Goal: Task Accomplishment & Management: Use online tool/utility

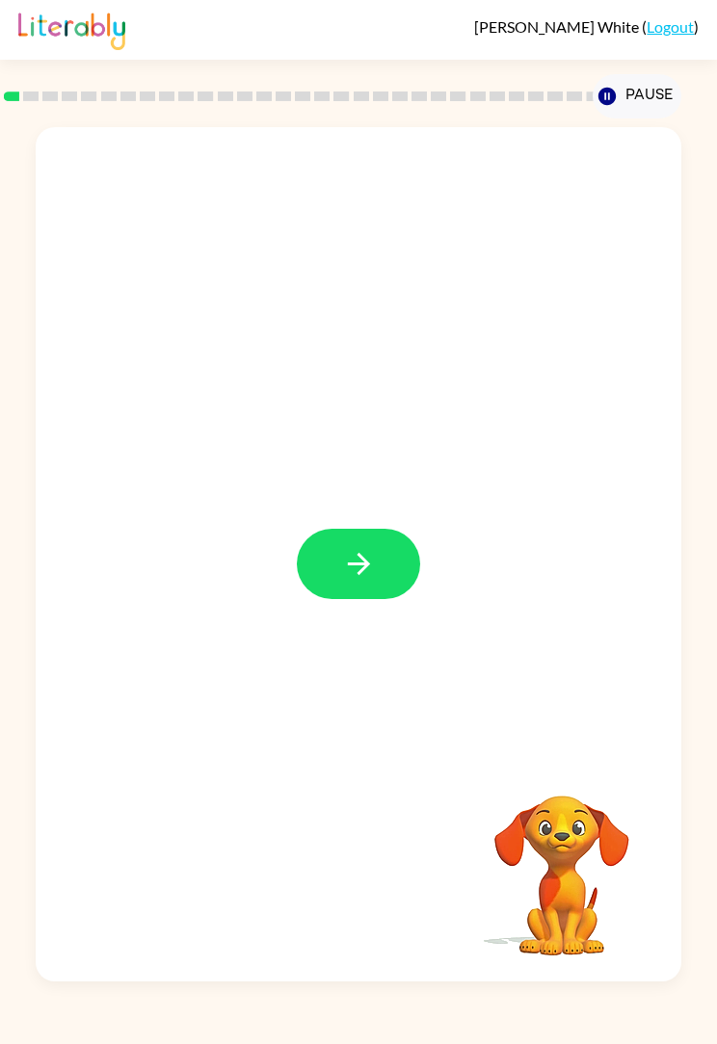
click at [353, 546] on button "button" at bounding box center [358, 564] width 123 height 70
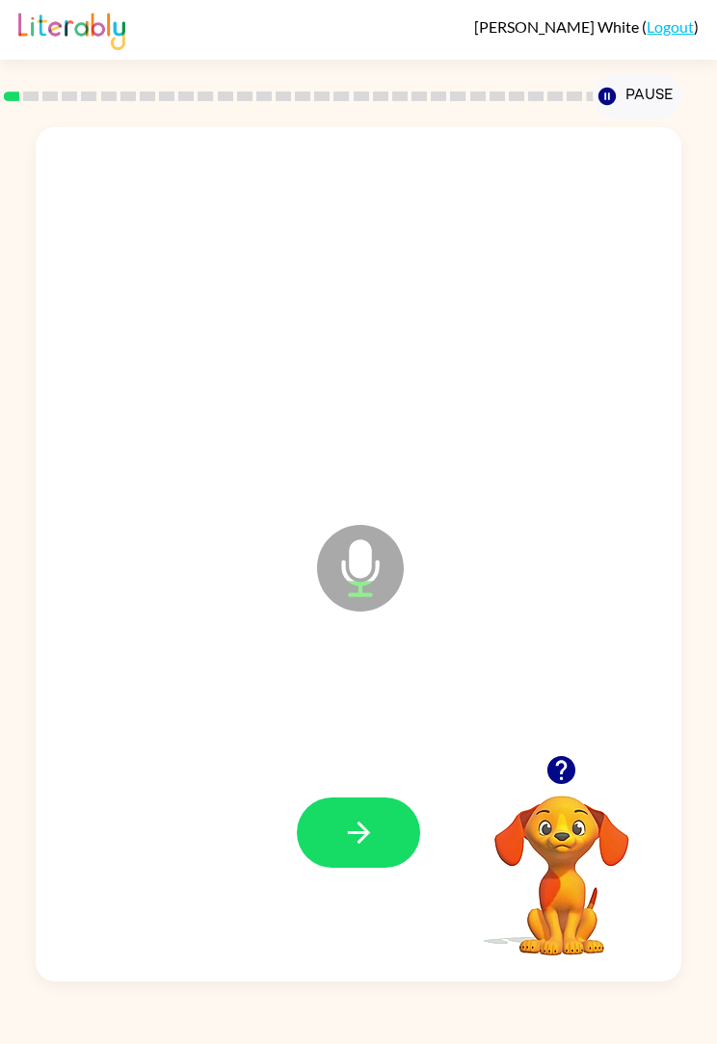
click at [377, 834] on button "button" at bounding box center [358, 833] width 123 height 70
click at [349, 832] on icon "button" at bounding box center [359, 833] width 34 height 34
click at [39, 156] on div "coin Microphone The Microphone is here when it is your turn to talk" at bounding box center [358, 554] width 645 height 855
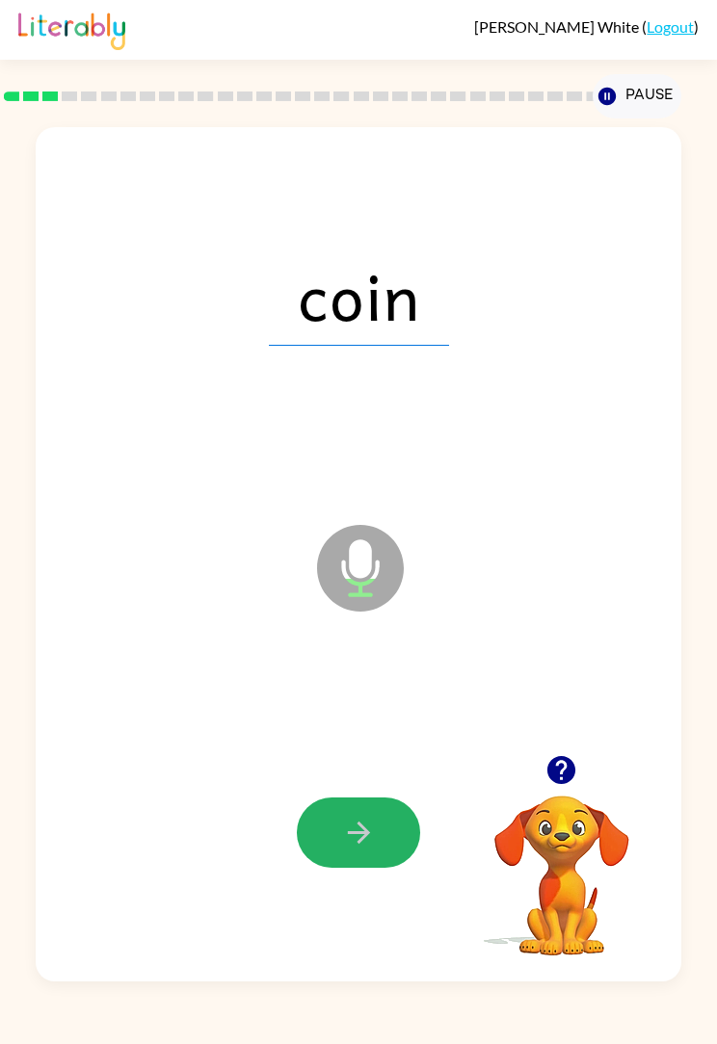
click at [340, 814] on button "button" at bounding box center [358, 833] width 123 height 70
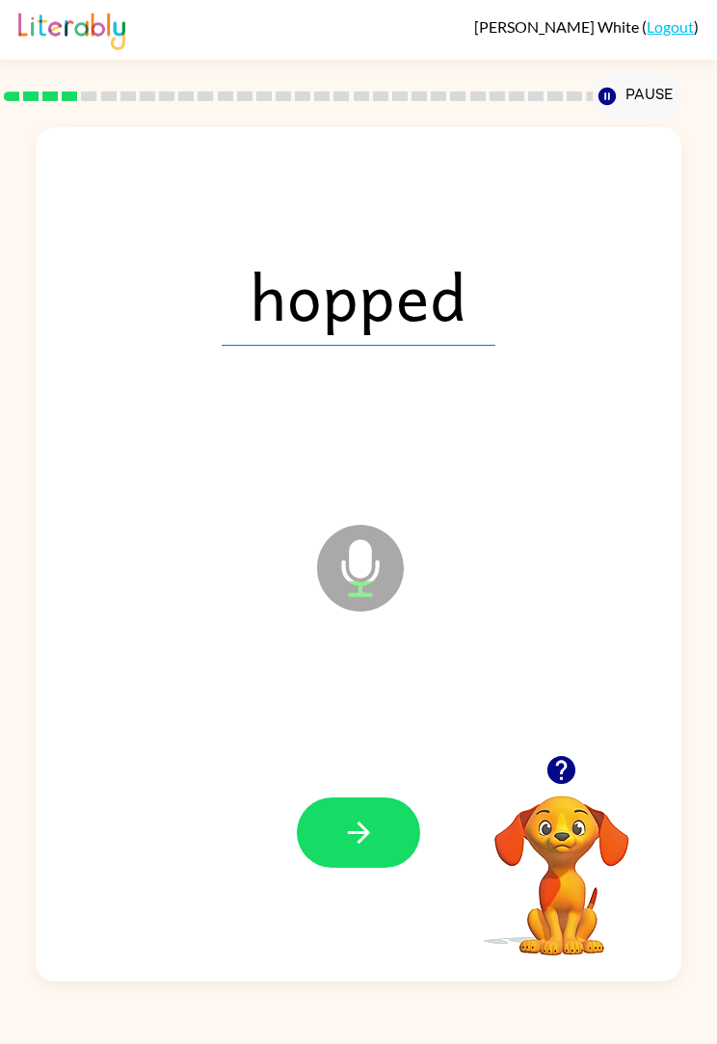
click at [391, 860] on button "button" at bounding box center [358, 833] width 123 height 70
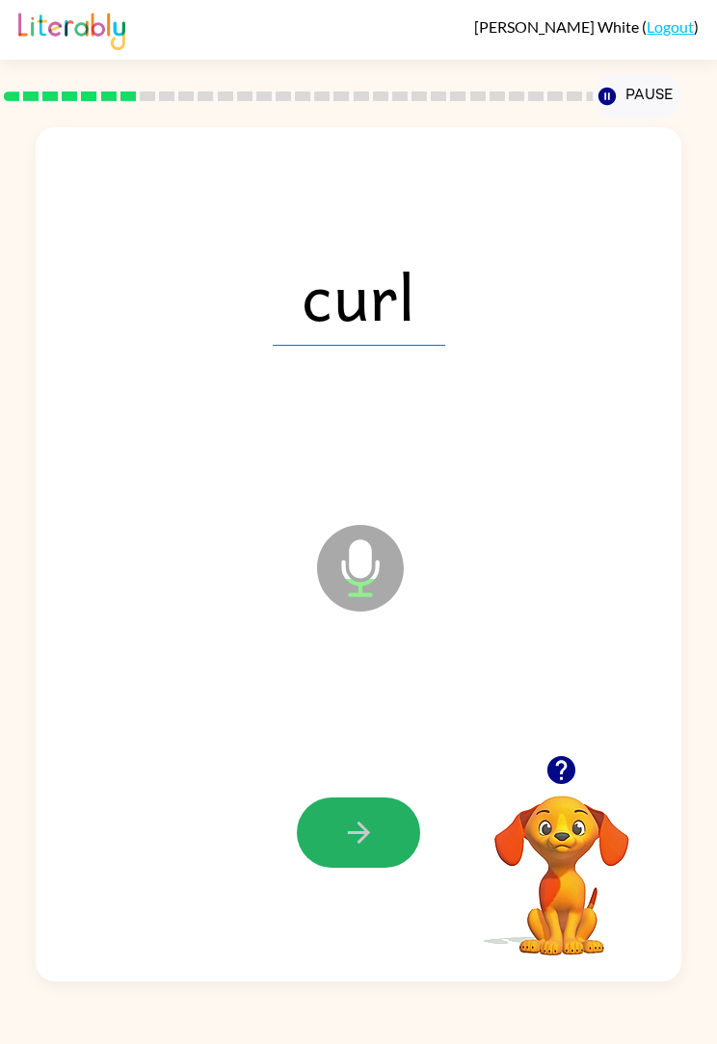
click at [354, 845] on icon "button" at bounding box center [359, 833] width 34 height 34
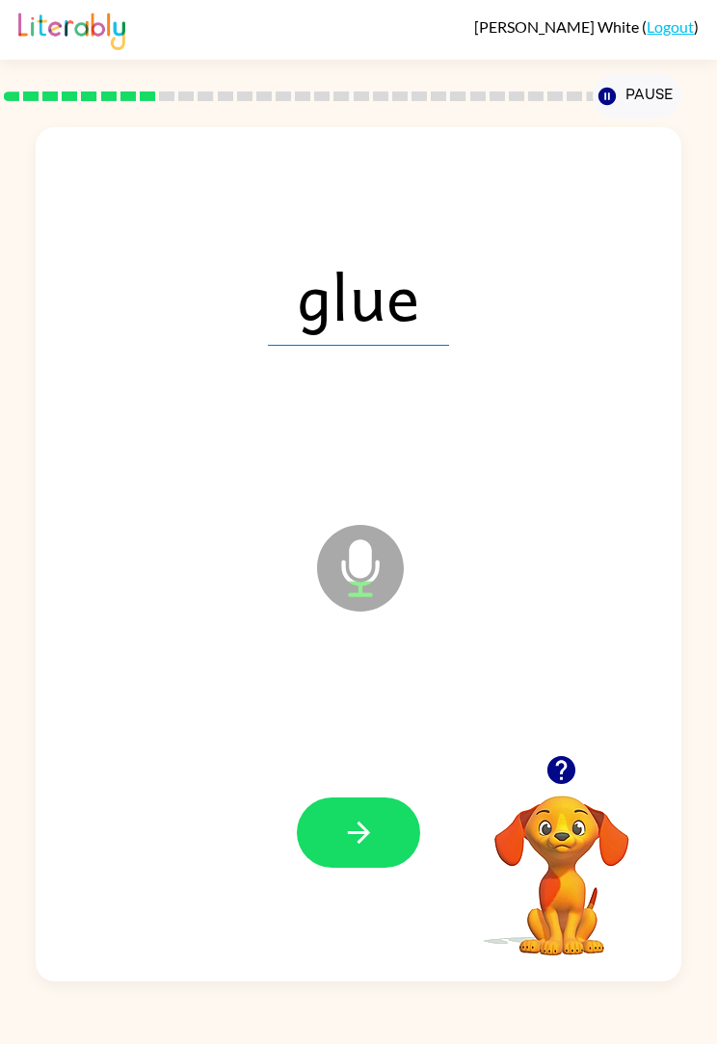
click at [392, 818] on button "button" at bounding box center [358, 833] width 123 height 70
click at [362, 826] on icon "button" at bounding box center [359, 833] width 34 height 34
click at [358, 800] on button "button" at bounding box center [358, 833] width 123 height 70
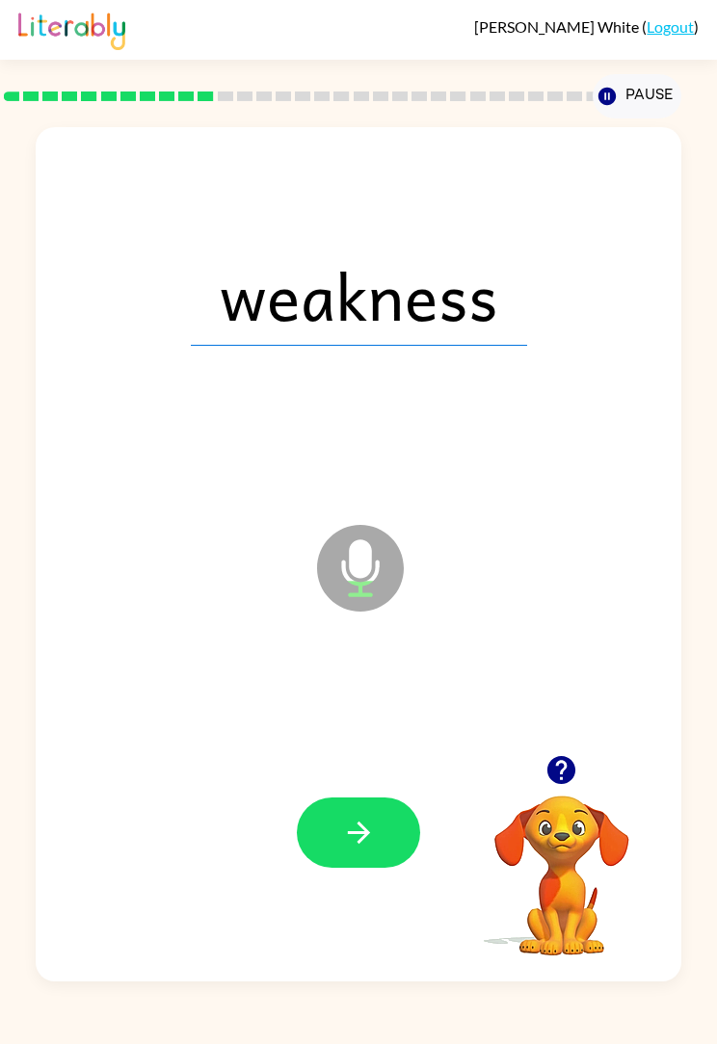
click at [399, 840] on button "button" at bounding box center [358, 833] width 123 height 70
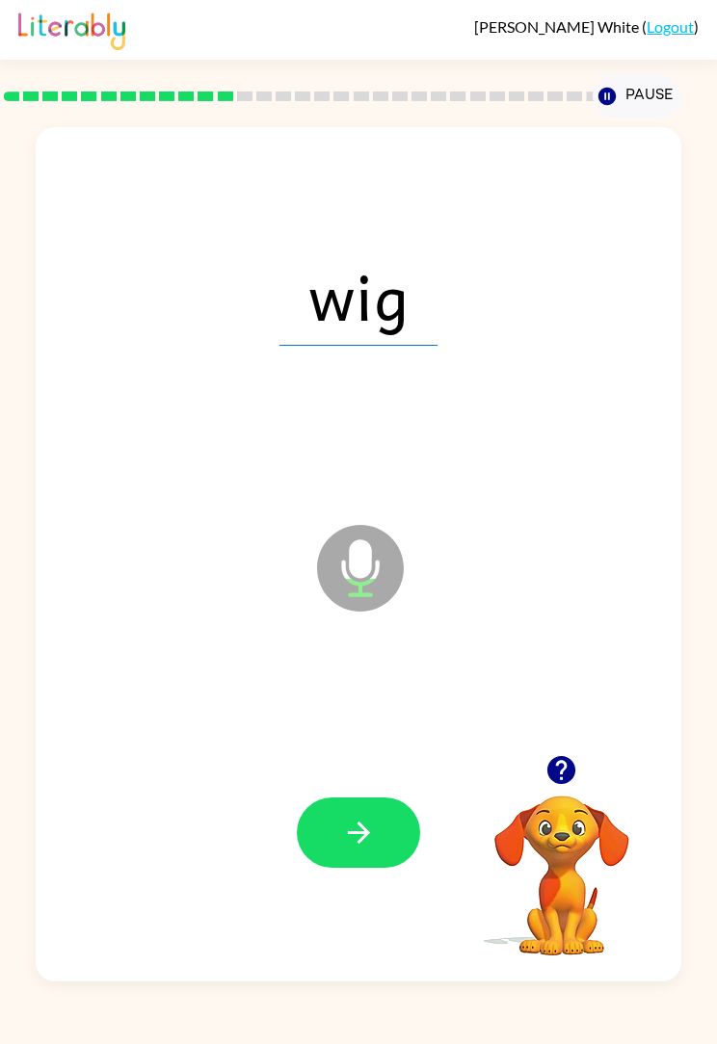
click at [69, 226] on div "wig" at bounding box center [358, 295] width 607 height 259
click at [359, 854] on button "button" at bounding box center [358, 833] width 123 height 70
click at [369, 848] on icon "button" at bounding box center [359, 833] width 34 height 34
click at [647, 103] on button "Pause Pause" at bounding box center [637, 96] width 89 height 44
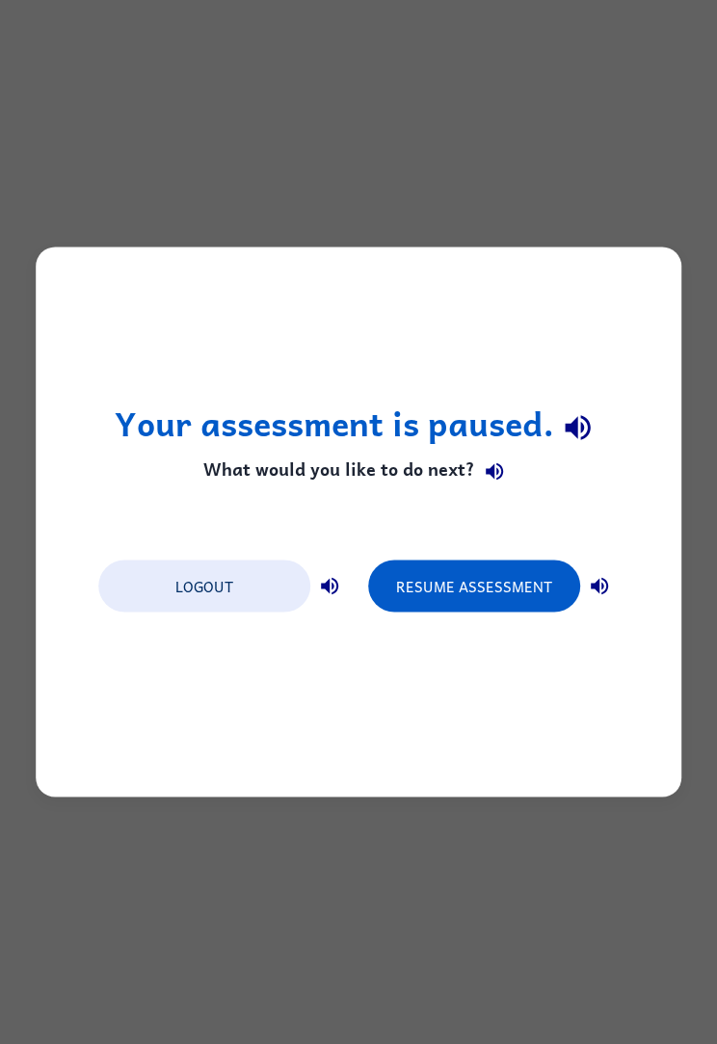
click at [487, 576] on button "Resume Assessment" at bounding box center [474, 587] width 212 height 52
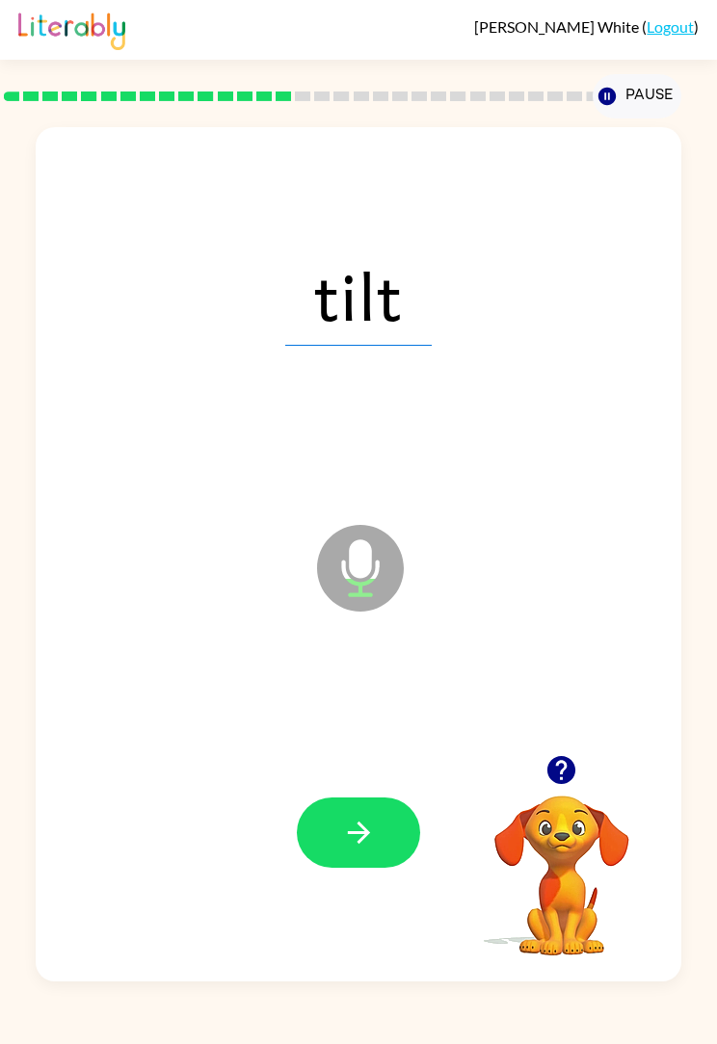
click at [387, 848] on button "button" at bounding box center [358, 833] width 123 height 70
click at [356, 844] on icon "button" at bounding box center [359, 833] width 34 height 34
click at [368, 844] on icon "button" at bounding box center [359, 833] width 34 height 34
click at [382, 866] on button "button" at bounding box center [358, 833] width 123 height 70
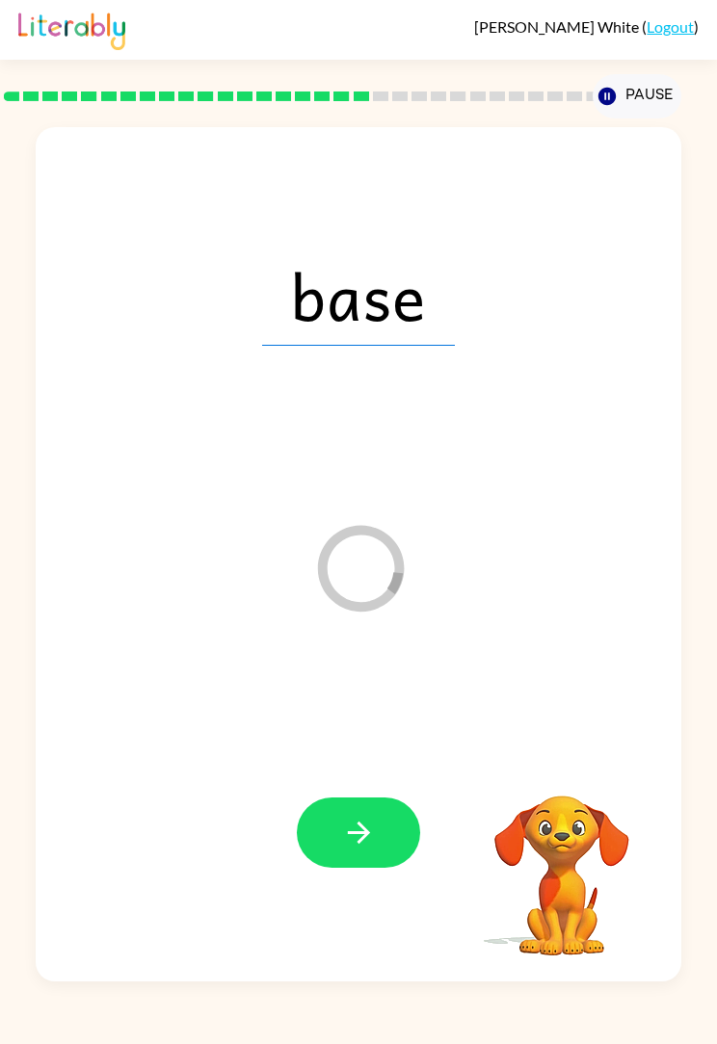
click at [374, 813] on button "button" at bounding box center [358, 833] width 123 height 70
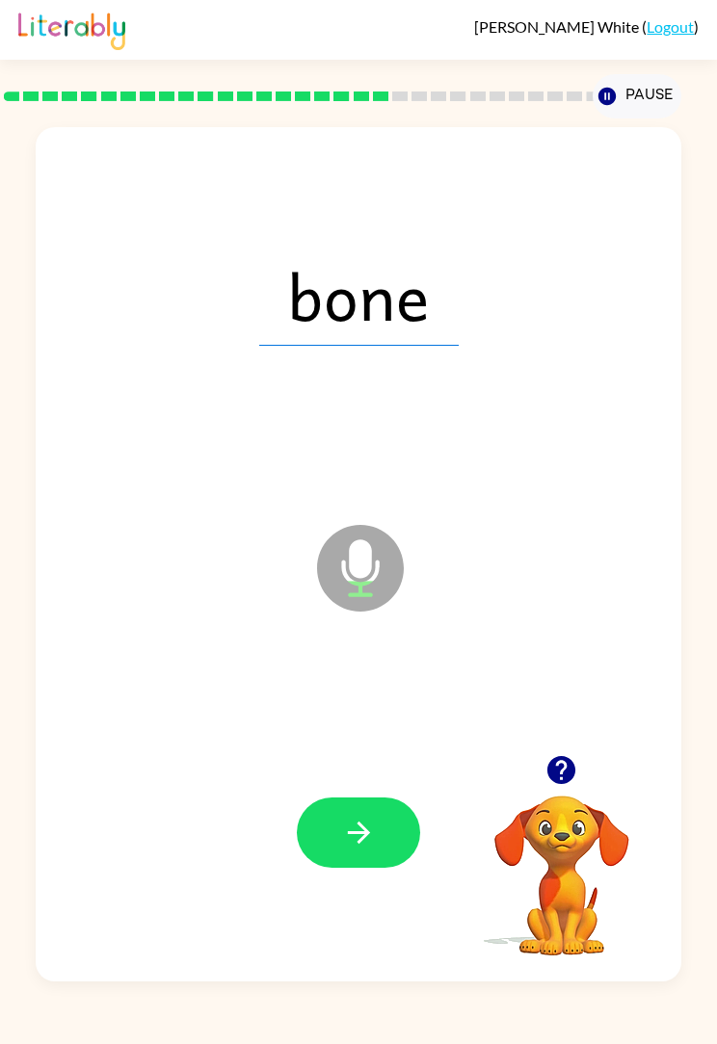
click at [327, 828] on button "button" at bounding box center [358, 833] width 123 height 70
click at [362, 834] on icon "button" at bounding box center [358, 833] width 22 height 22
click at [353, 820] on icon "button" at bounding box center [359, 833] width 34 height 34
click at [389, 824] on button "button" at bounding box center [358, 833] width 123 height 70
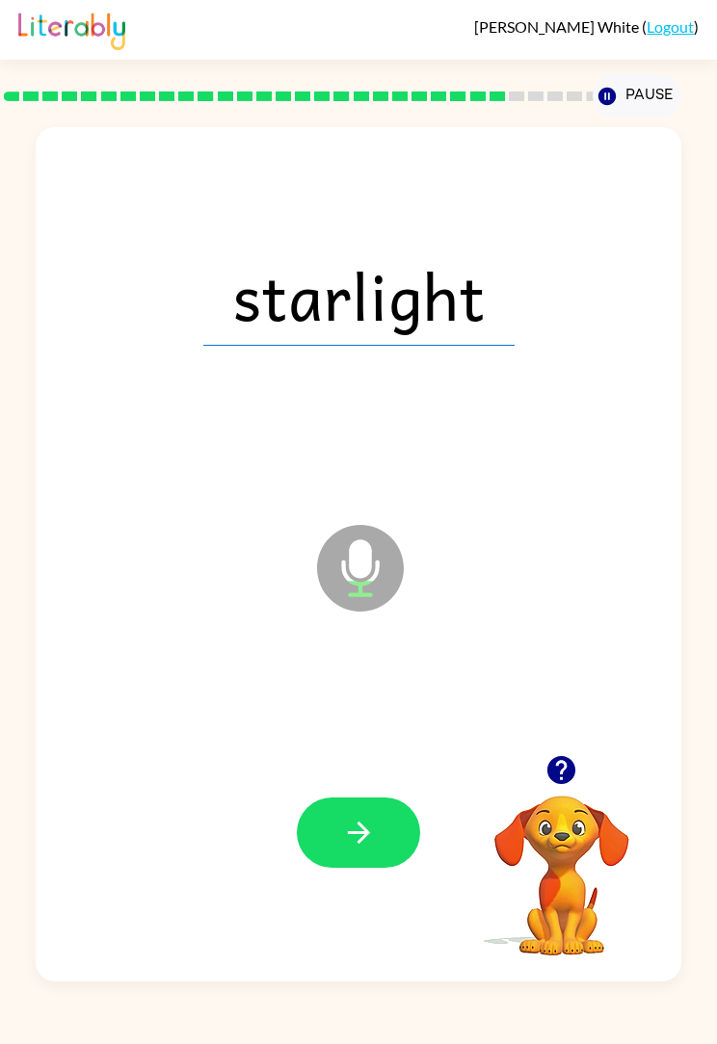
click at [352, 767] on div at bounding box center [358, 832] width 607 height 259
click at [336, 813] on button "button" at bounding box center [358, 833] width 123 height 70
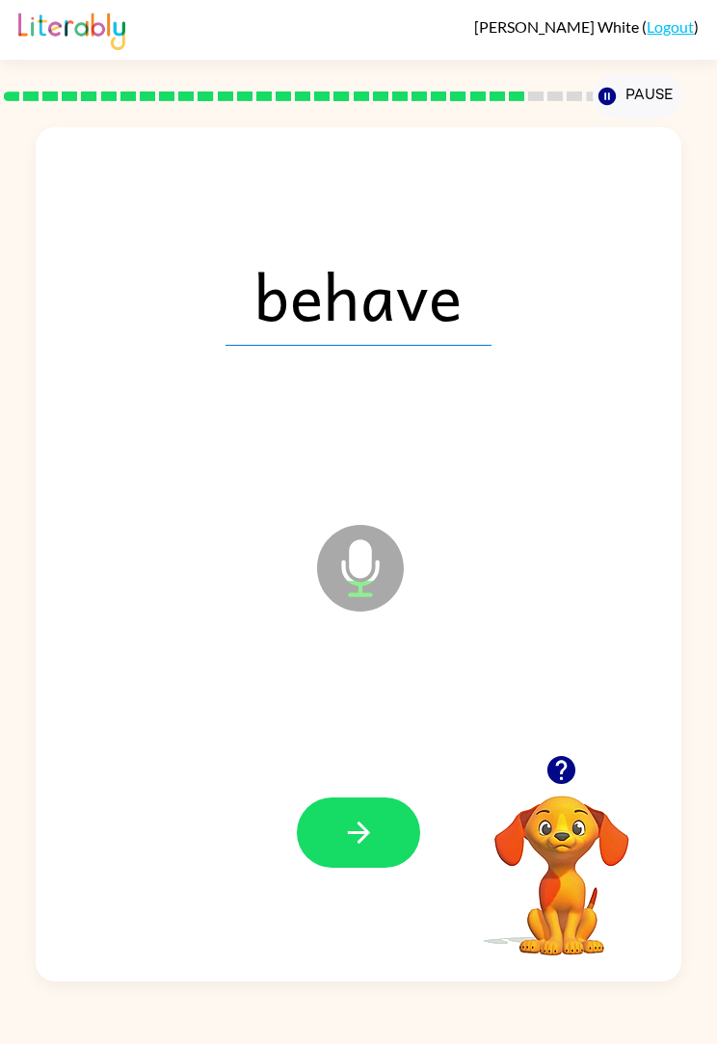
click at [375, 794] on div at bounding box center [358, 832] width 607 height 259
click at [333, 856] on button "button" at bounding box center [358, 833] width 123 height 70
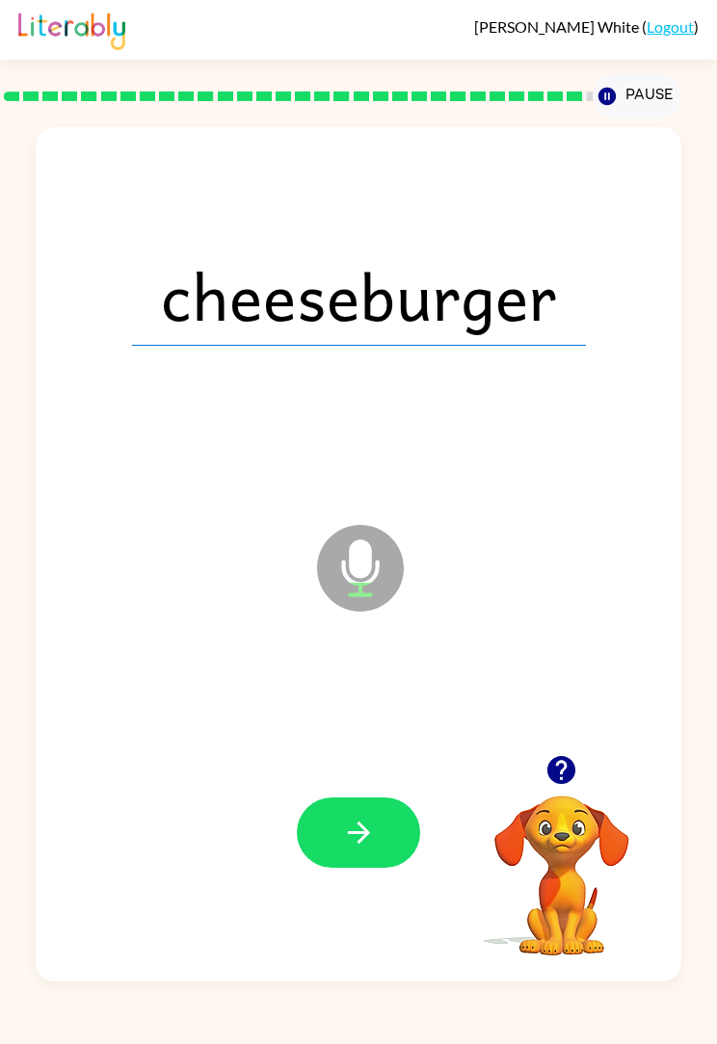
click at [350, 830] on icon "button" at bounding box center [359, 833] width 34 height 34
